Goal: Task Accomplishment & Management: Use online tool/utility

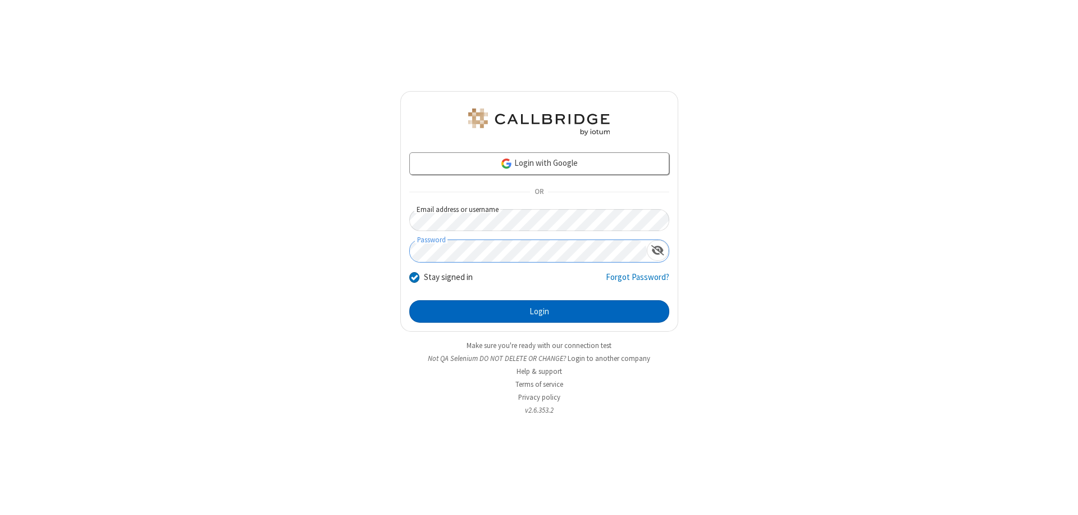
click at [539, 311] on button "Login" at bounding box center [539, 311] width 260 height 22
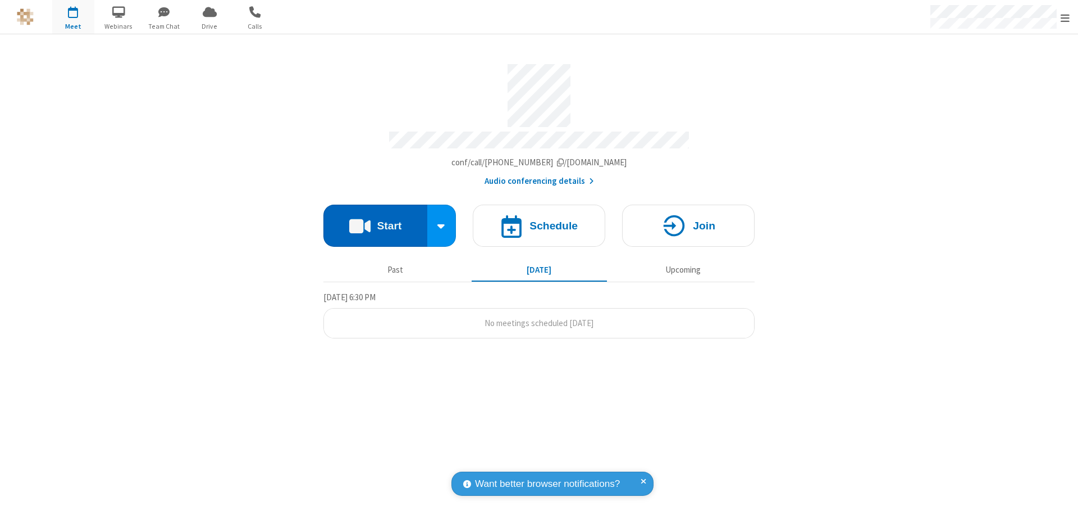
click at [375, 220] on button "Start" at bounding box center [376, 225] width 104 height 42
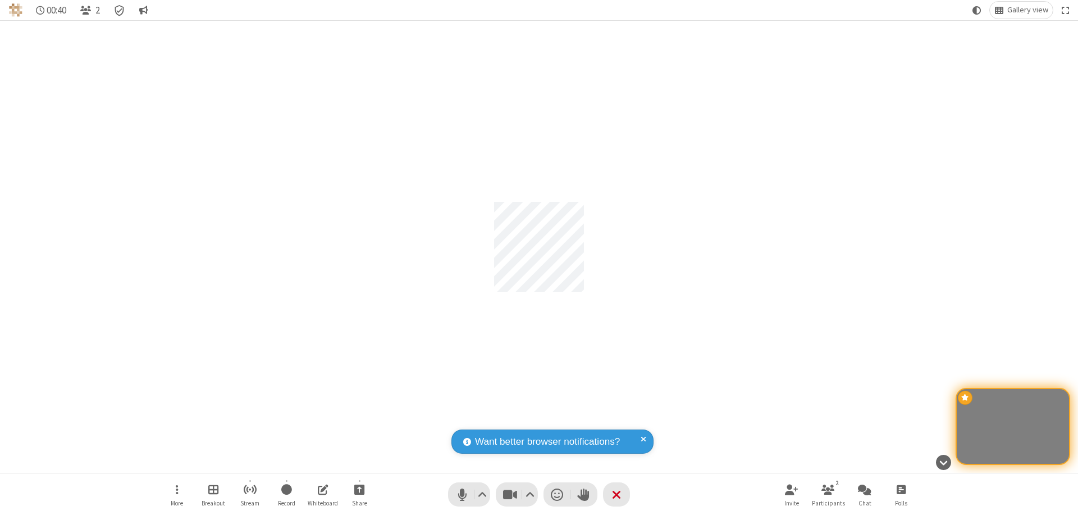
click at [286, 494] on span "Start recording" at bounding box center [286, 489] width 11 height 14
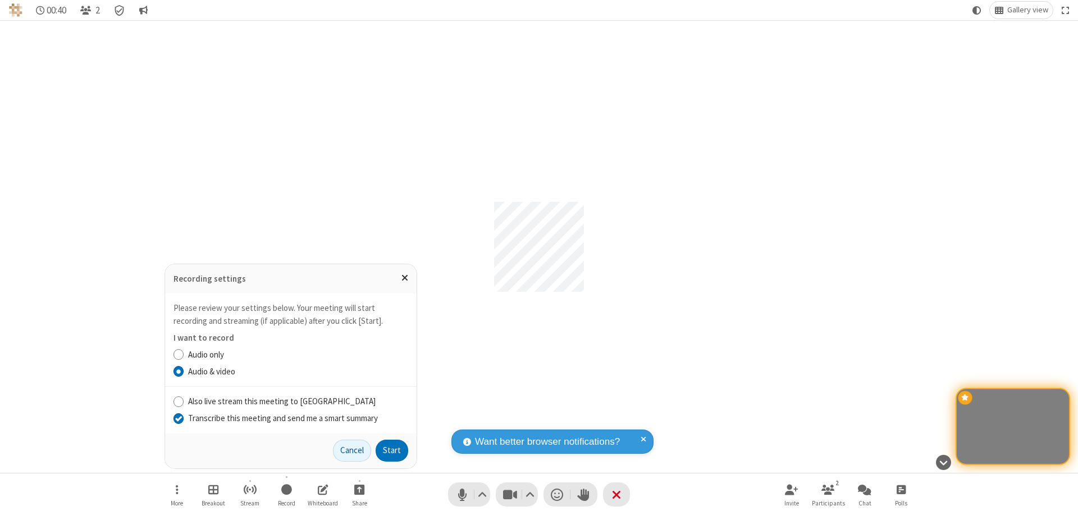
click at [178, 417] on input "Transcribe this meeting and send me a smart summary" at bounding box center [179, 418] width 11 height 12
click at [298, 354] on label "Audio only" at bounding box center [298, 354] width 220 height 13
click at [184, 354] on input "Audio only" at bounding box center [179, 354] width 11 height 12
click at [392, 450] on button "Start" at bounding box center [392, 450] width 33 height 22
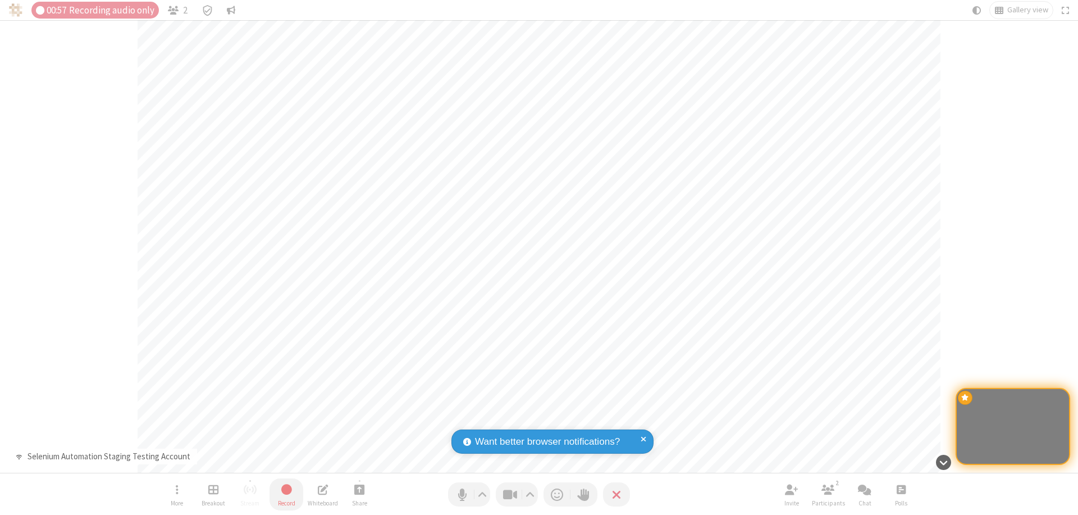
click at [286, 494] on span "Stop recording" at bounding box center [286, 489] width 13 height 14
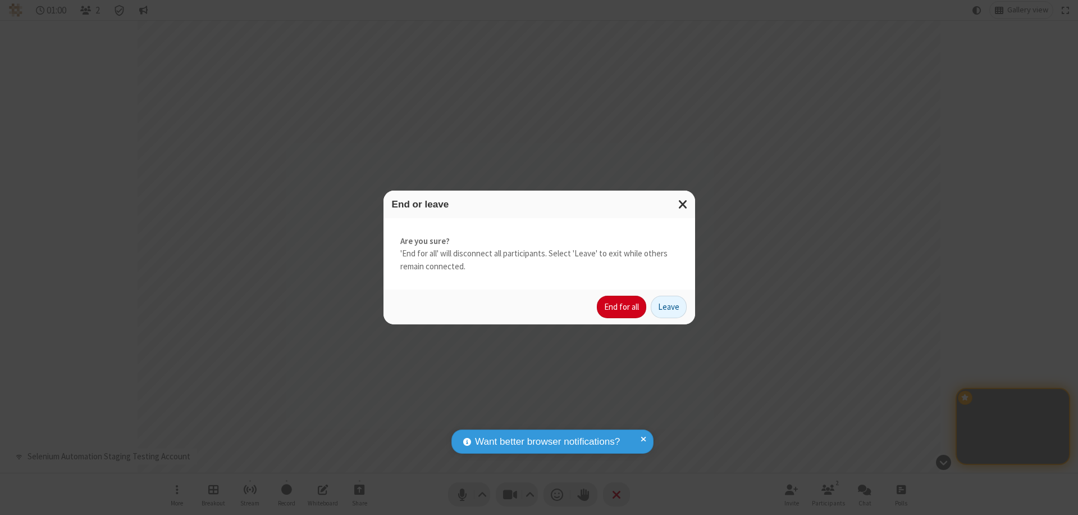
click at [622, 307] on button "End for all" at bounding box center [621, 306] width 49 height 22
